Goal: Task Accomplishment & Management: Complete application form

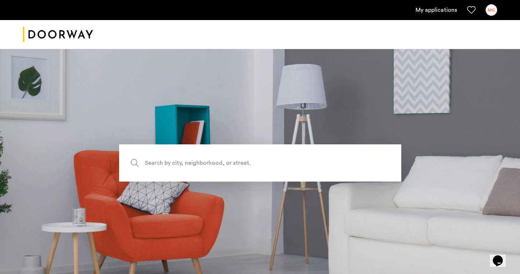
click at [435, 12] on link "My applications" at bounding box center [436, 10] width 41 height 9
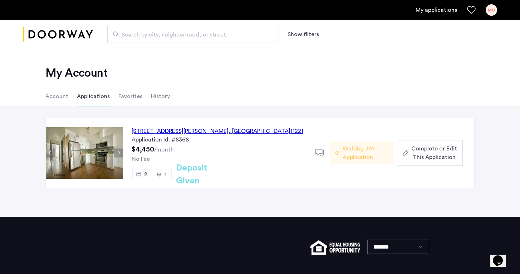
click at [435, 152] on span "Complete or Edit This Application" at bounding box center [434, 152] width 46 height 17
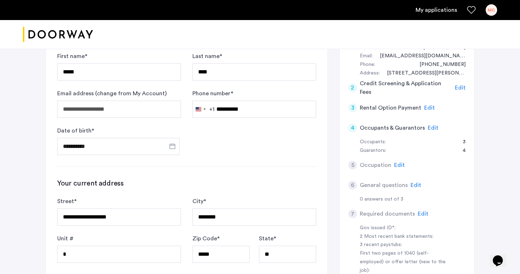
scroll to position [147, 0]
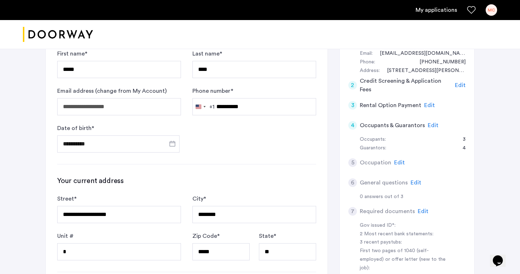
click at [429, 124] on span "Edit" at bounding box center [433, 125] width 11 height 6
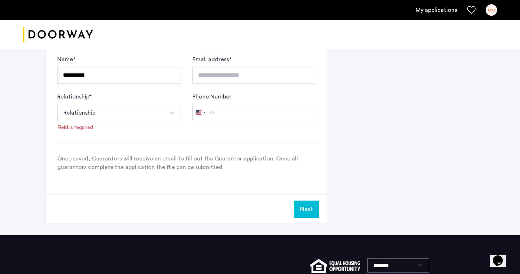
scroll to position [858, 0]
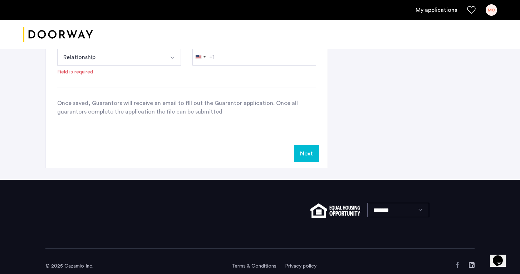
click at [310, 151] on button "Next" at bounding box center [306, 153] width 25 height 17
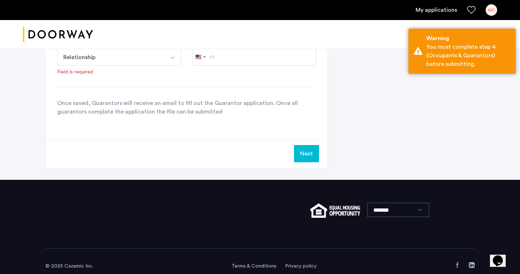
click at [305, 156] on button "Next" at bounding box center [306, 153] width 25 height 17
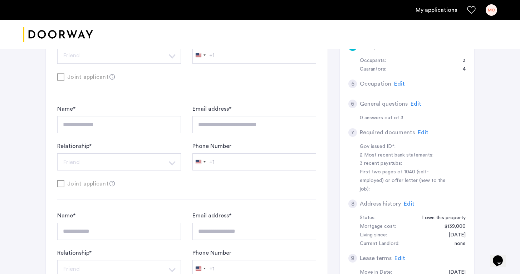
scroll to position [198, 0]
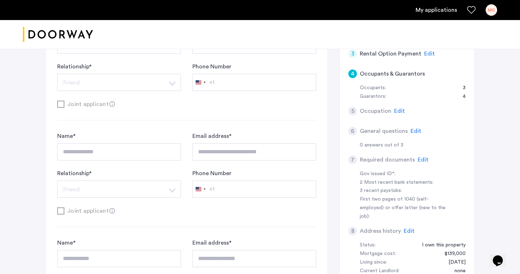
click at [398, 108] on span "Edit" at bounding box center [399, 111] width 11 height 6
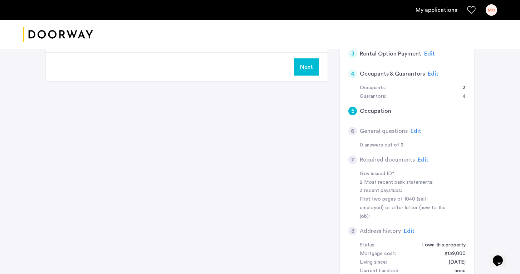
click at [413, 129] on span "Edit" at bounding box center [416, 131] width 11 height 6
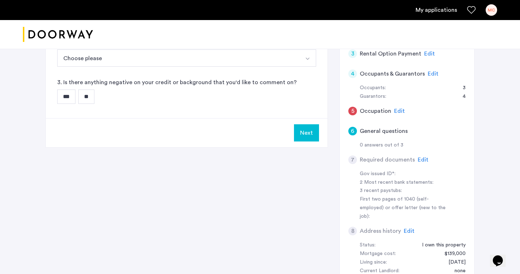
click at [92, 95] on input "**" at bounding box center [86, 96] width 16 height 14
click at [305, 134] on button "Next" at bounding box center [306, 132] width 25 height 17
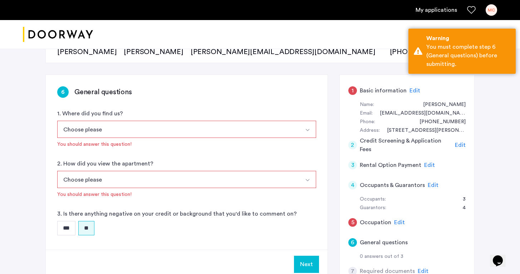
scroll to position [89, 0]
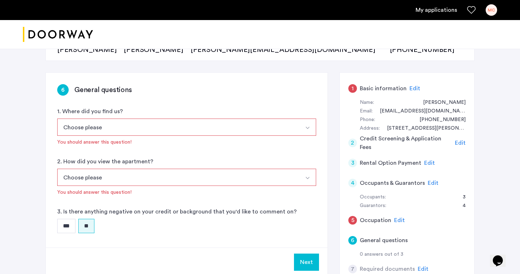
click at [113, 124] on button "Choose please" at bounding box center [178, 126] width 242 height 17
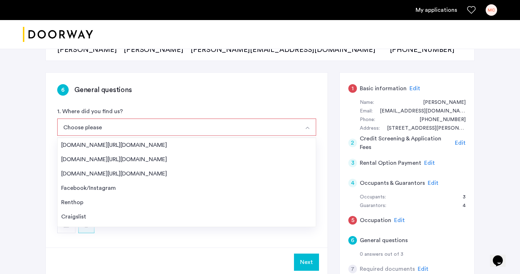
click at [187, 232] on div "*** **" at bounding box center [186, 225] width 259 height 14
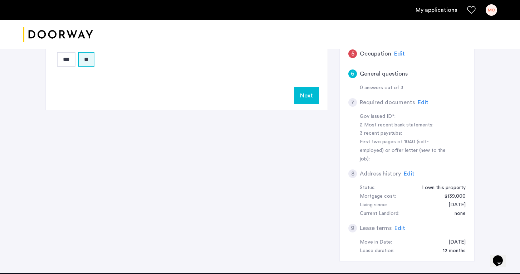
scroll to position [241, 0]
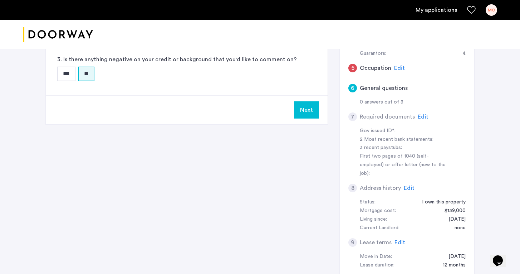
click at [420, 114] on span "Edit" at bounding box center [423, 117] width 11 height 6
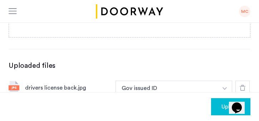
scroll to position [289, 0]
click at [187, 81] on button "Gov issued ID" at bounding box center [167, 88] width 102 height 14
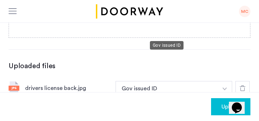
click at [203, 81] on button "Gov issued ID" at bounding box center [167, 88] width 102 height 14
click at [224, 88] on img "button" at bounding box center [224, 89] width 4 height 3
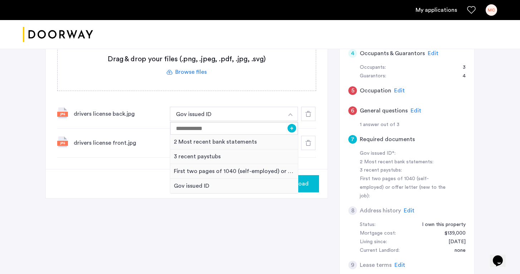
scroll to position [211, 0]
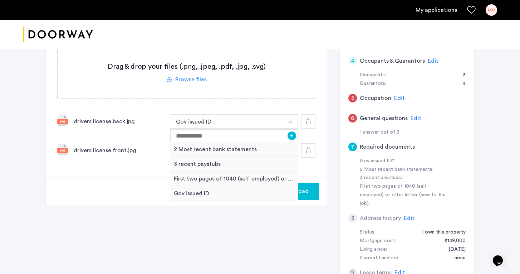
click at [308, 193] on span "Upload" at bounding box center [299, 191] width 19 height 9
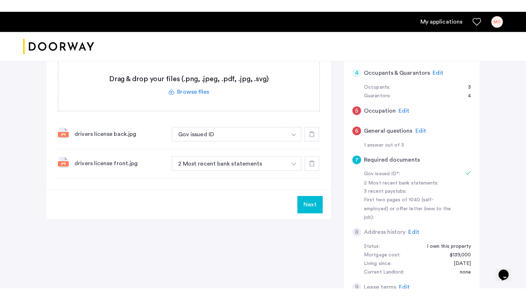
scroll to position [193, 0]
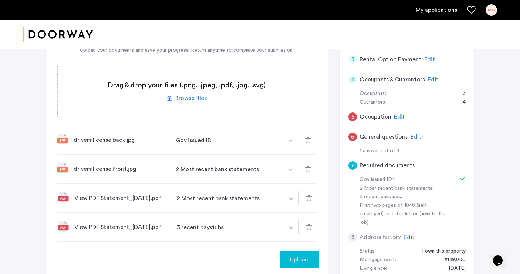
click at [294, 259] on span "Upload" at bounding box center [299, 259] width 19 height 9
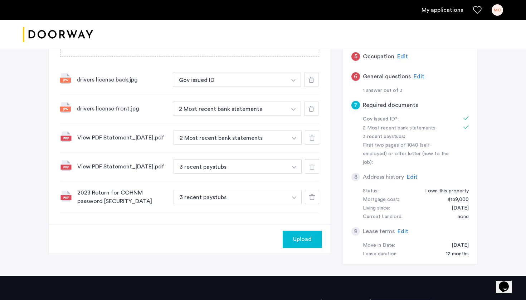
scroll to position [233, 0]
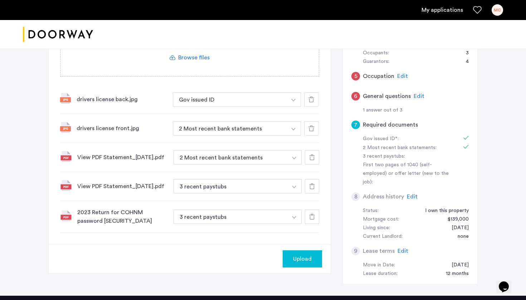
click at [304, 263] on span "Upload" at bounding box center [302, 259] width 19 height 9
